Goal: Obtain resource: Obtain resource

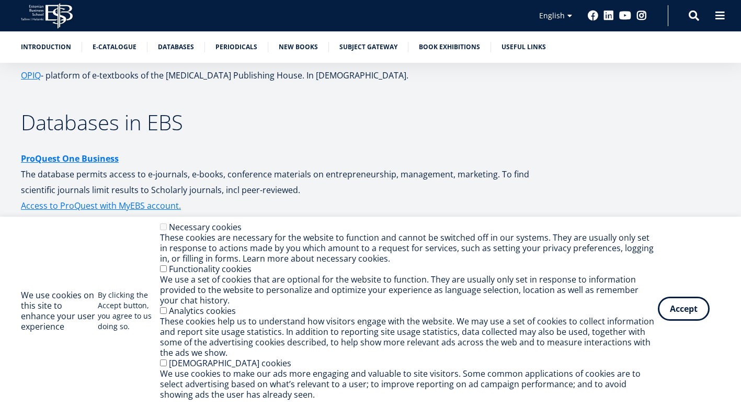
click at [703, 308] on button "Accept" at bounding box center [684, 309] width 52 height 24
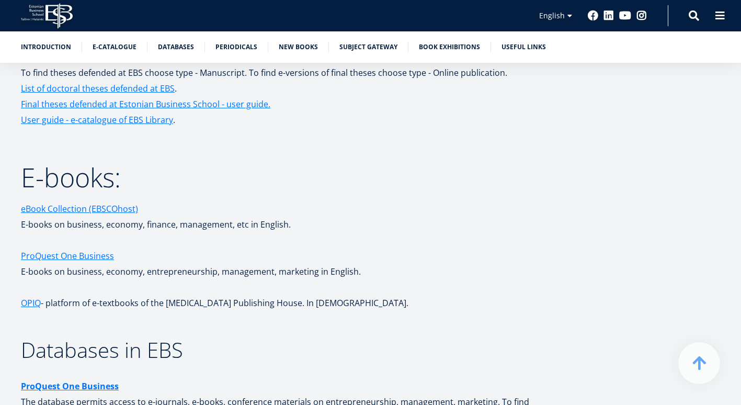
scroll to position [1540, 0]
click at [125, 210] on link "eBook Collection (EBSCOhost)" at bounding box center [79, 209] width 117 height 16
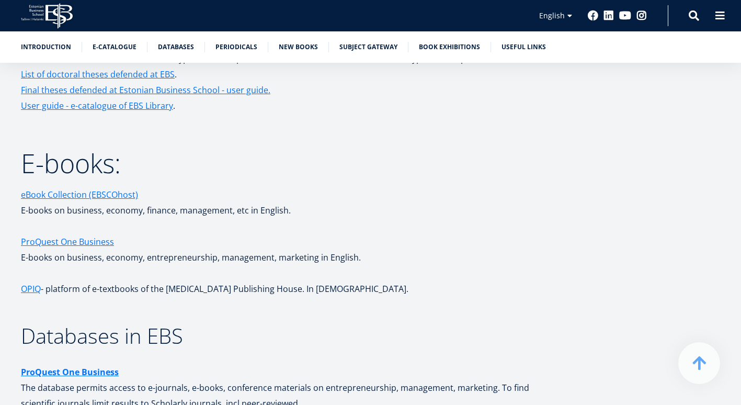
scroll to position [1555, 0]
click at [81, 194] on link "eBook Collection (EBSCOhost)" at bounding box center [79, 194] width 117 height 16
